Goal: Find specific page/section: Find specific page/section

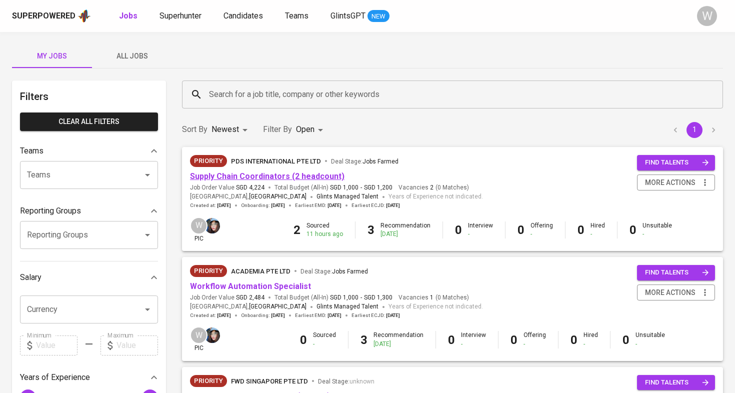
click at [314, 177] on link "Supply Chain Coordinators (2 headcount)" at bounding box center [267, 177] width 155 height 10
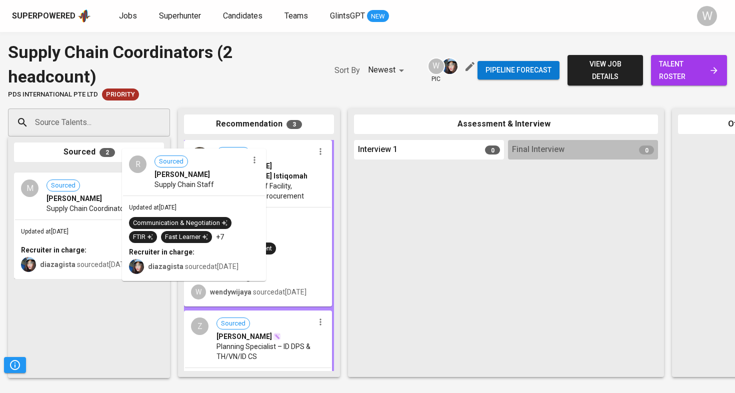
drag, startPoint x: 121, startPoint y: 230, endPoint x: 234, endPoint y: 248, distance: 114.0
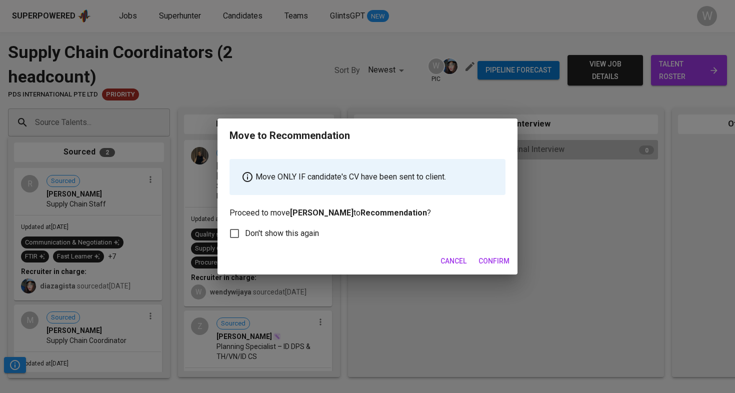
click at [501, 269] on button "Confirm" at bounding box center [494, 261] width 39 height 19
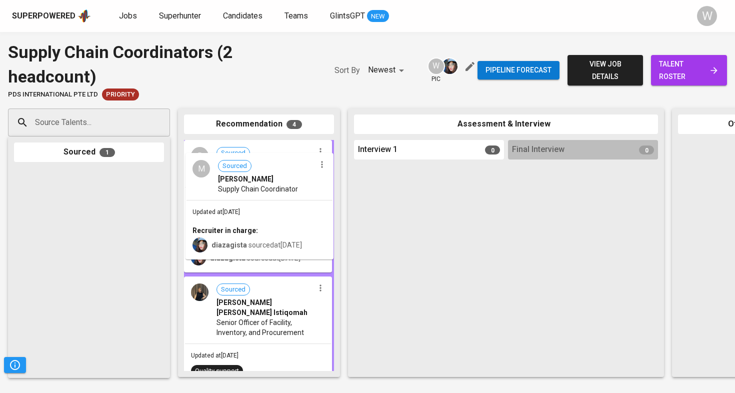
drag, startPoint x: 46, startPoint y: 246, endPoint x: 225, endPoint y: 232, distance: 180.1
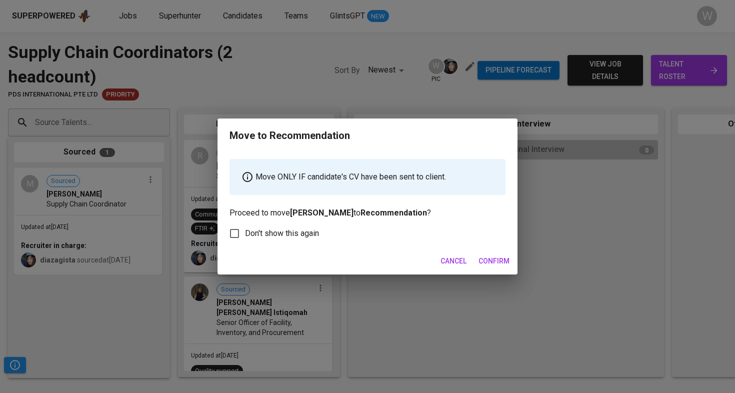
click at [486, 250] on div "Cancel Confirm" at bounding box center [368, 261] width 300 height 27
click at [486, 257] on span "Confirm" at bounding box center [494, 261] width 31 height 13
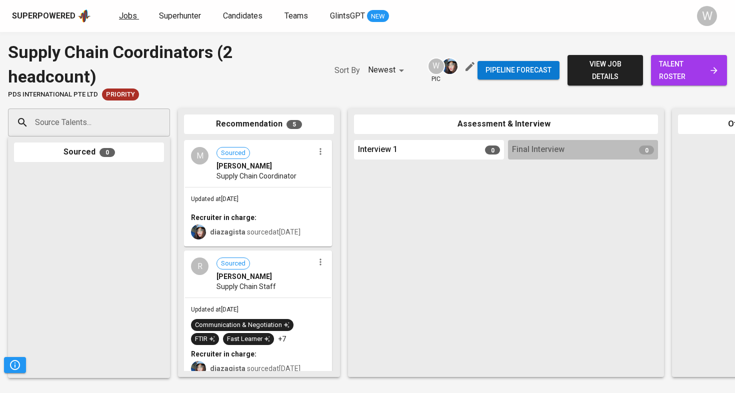
click at [125, 16] on span "Jobs" at bounding box center [128, 16] width 18 height 10
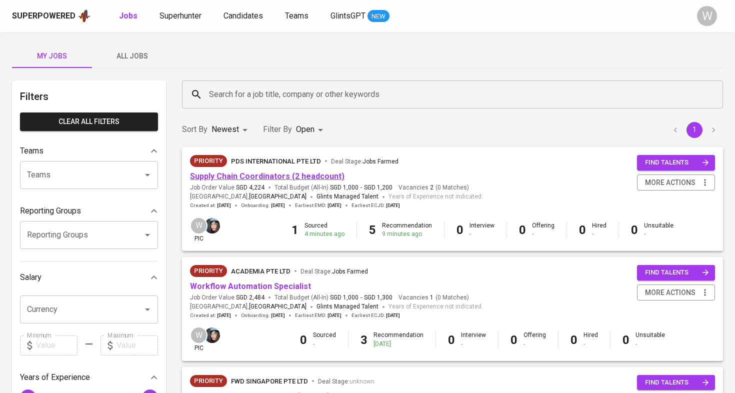
click at [274, 173] on link "Supply Chain Coordinators (2 headcount)" at bounding box center [267, 177] width 155 height 10
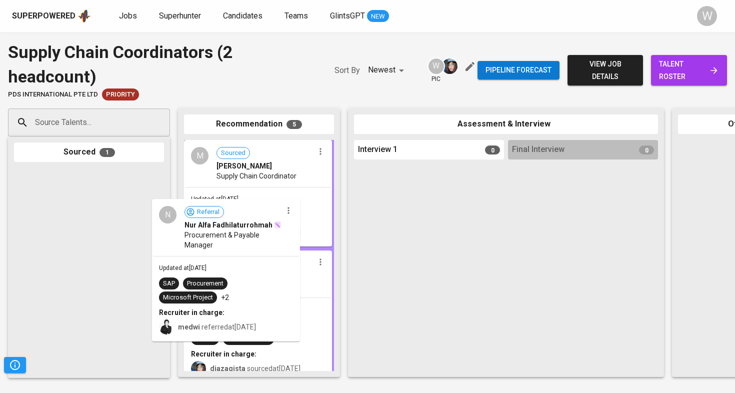
drag, startPoint x: 132, startPoint y: 240, endPoint x: 275, endPoint y: 274, distance: 146.5
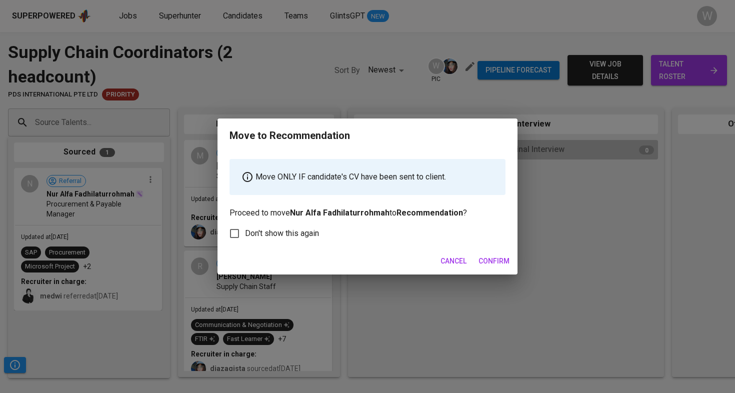
click at [496, 261] on span "Confirm" at bounding box center [494, 261] width 31 height 13
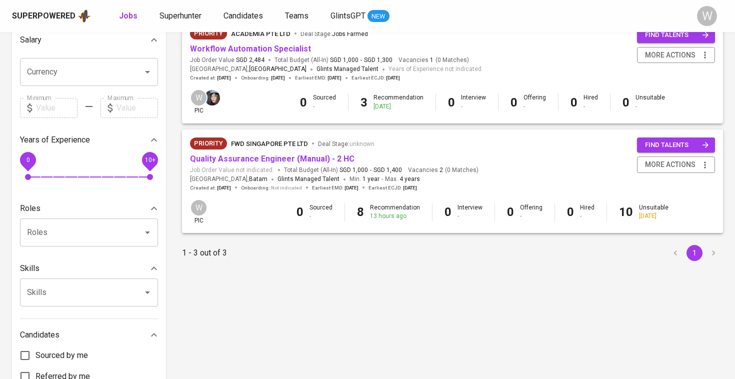
scroll to position [243, 0]
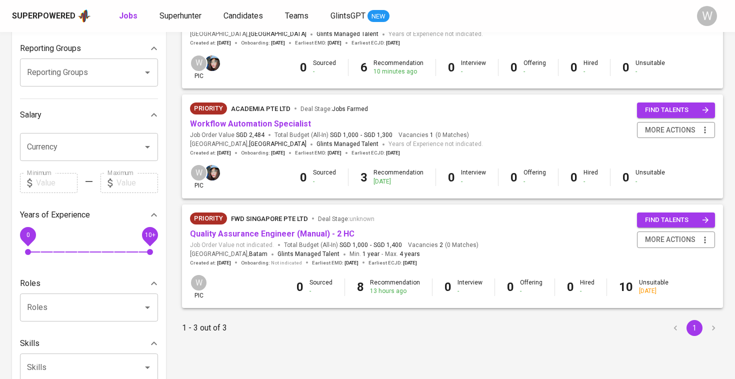
scroll to position [168, 0]
